Goal: Transaction & Acquisition: Purchase product/service

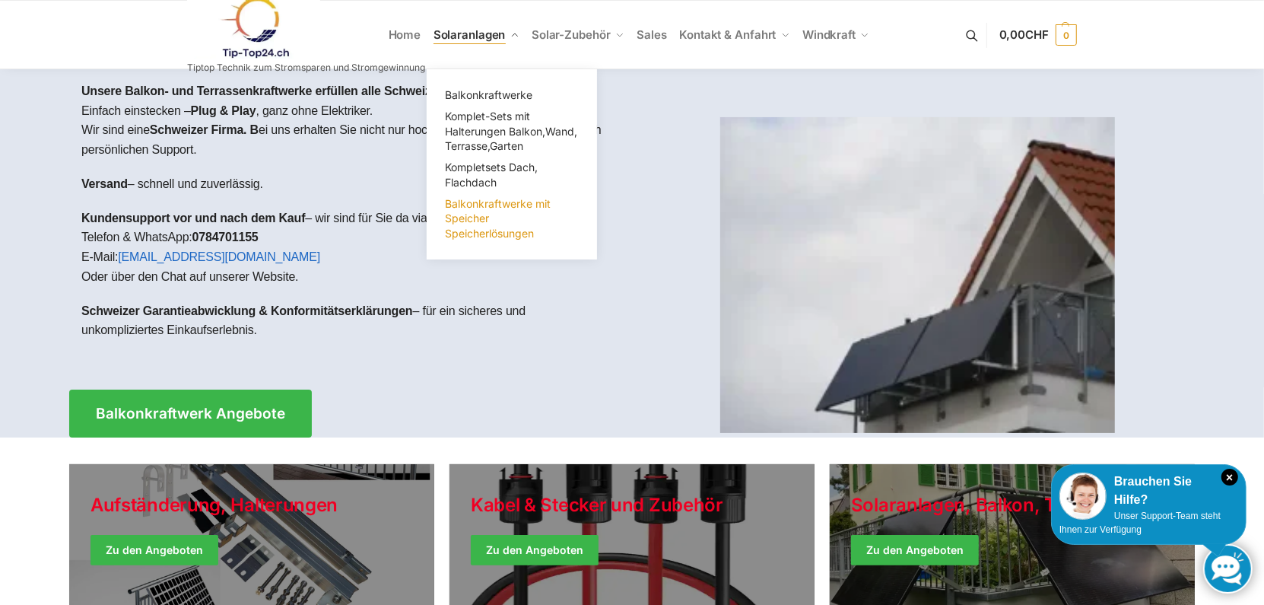
click at [484, 207] on span "Balkonkraftwerke mit Speicher Speicherlösungen" at bounding box center [498, 218] width 106 height 43
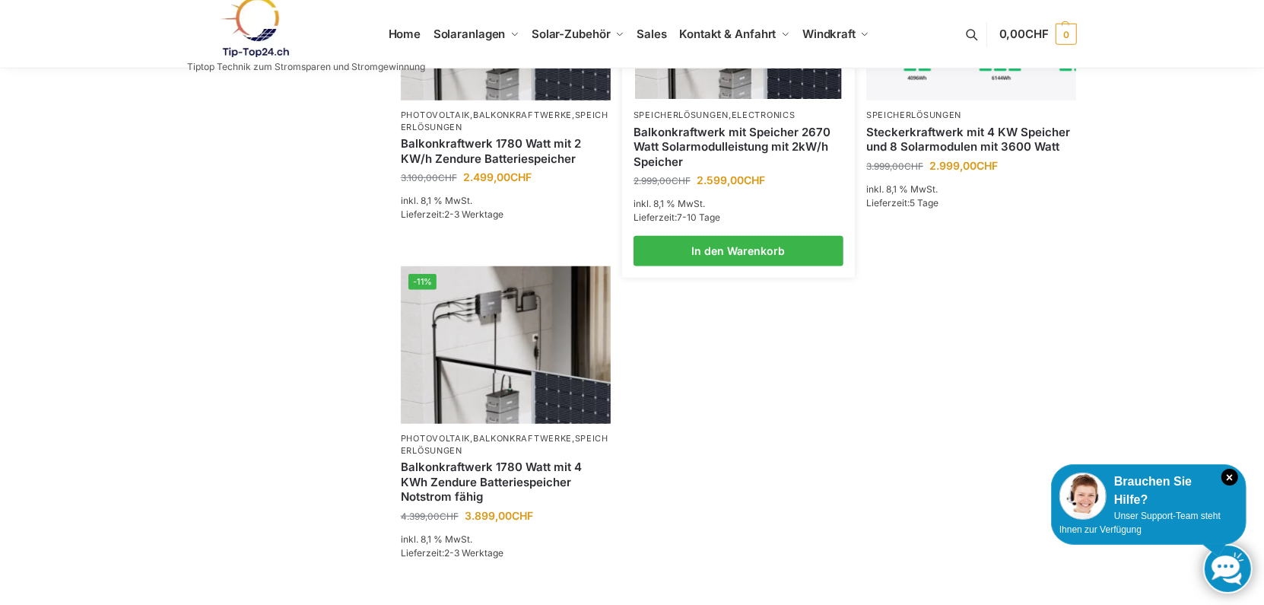
scroll to position [913, 0]
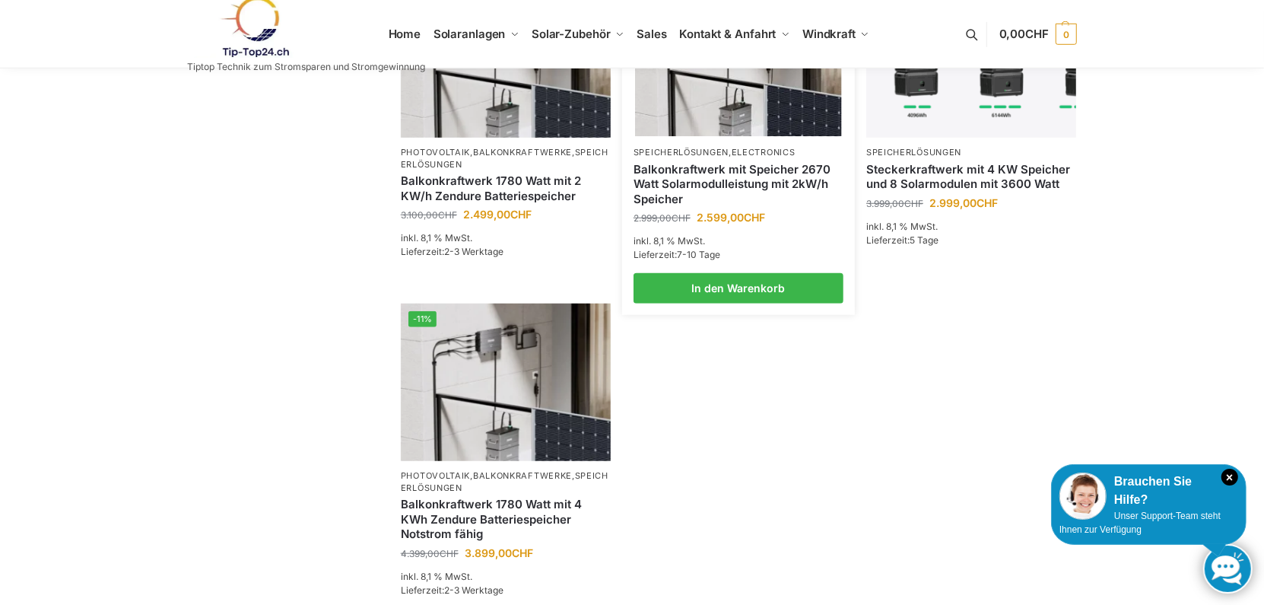
click at [704, 162] on link "Balkonkraftwerk mit Speicher 2670 Watt Solarmodulleistung mit 2kW/h Speicher" at bounding box center [738, 184] width 210 height 45
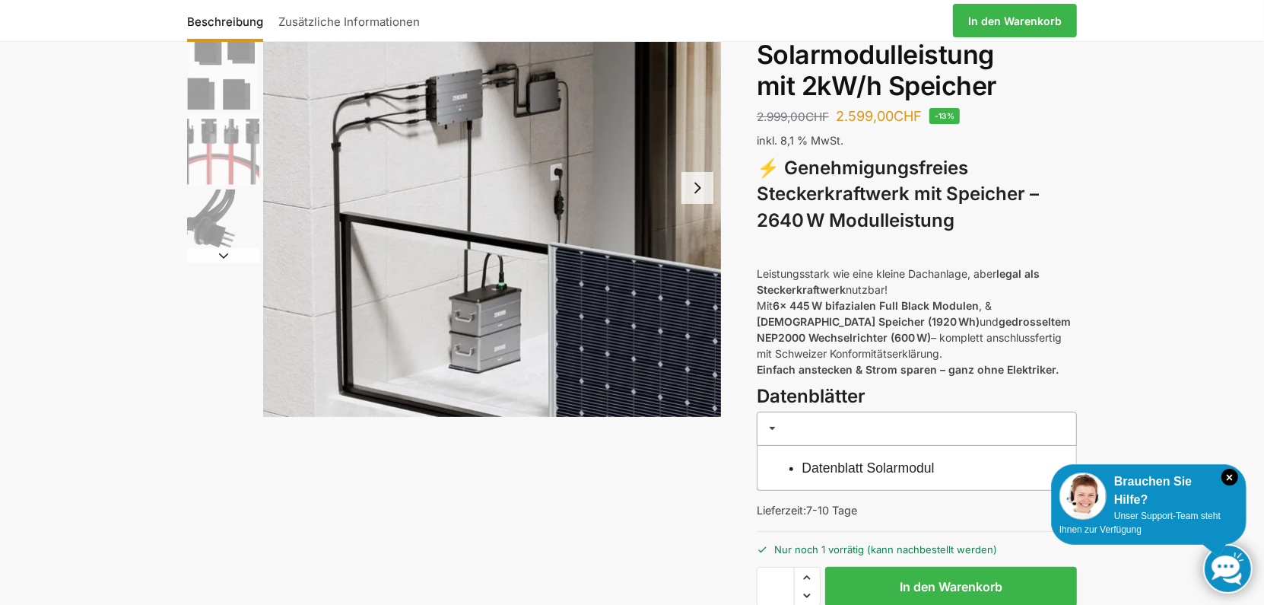
scroll to position [152, 0]
